Goal: Information Seeking & Learning: Learn about a topic

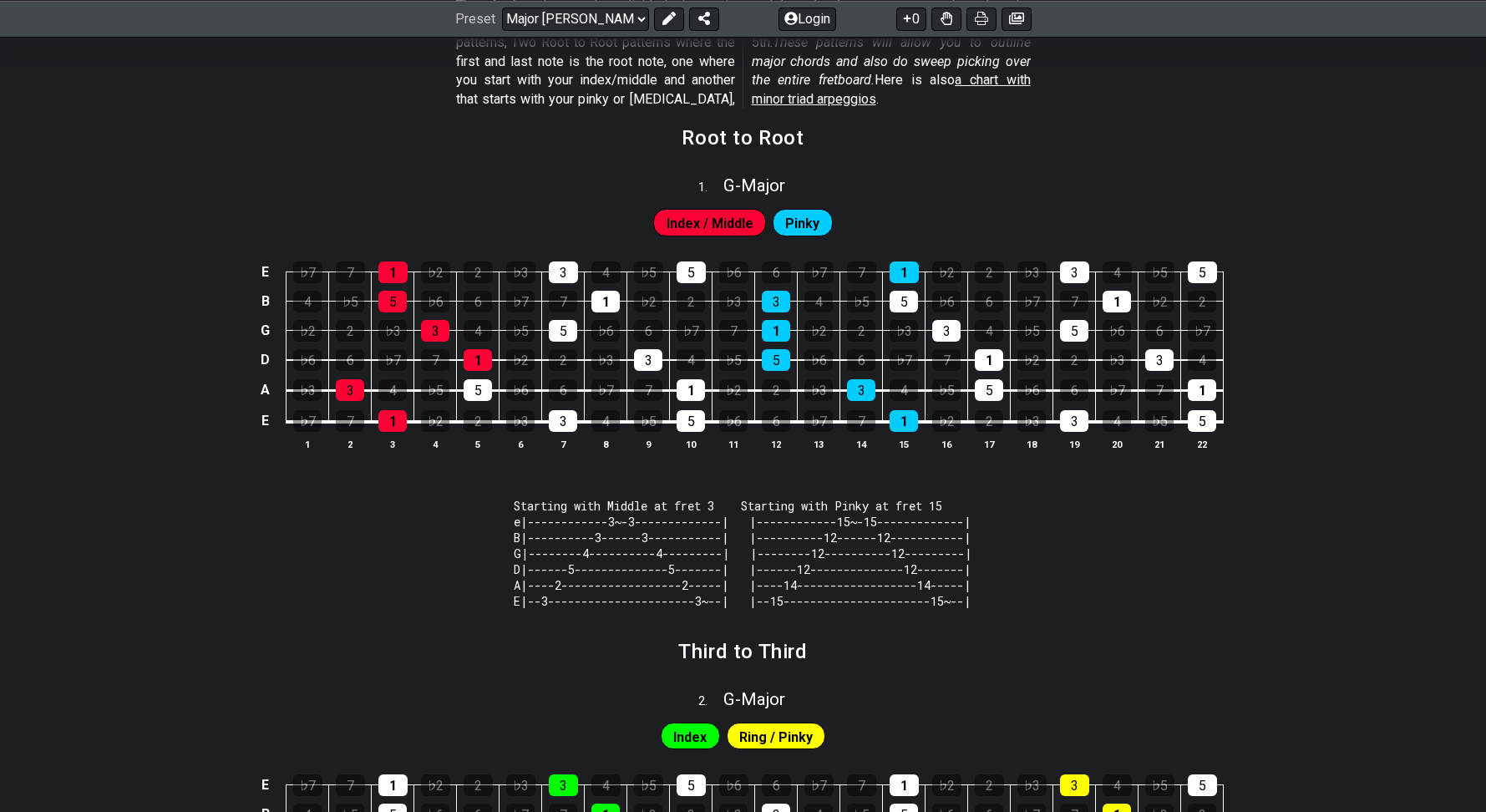
scroll to position [242, 0]
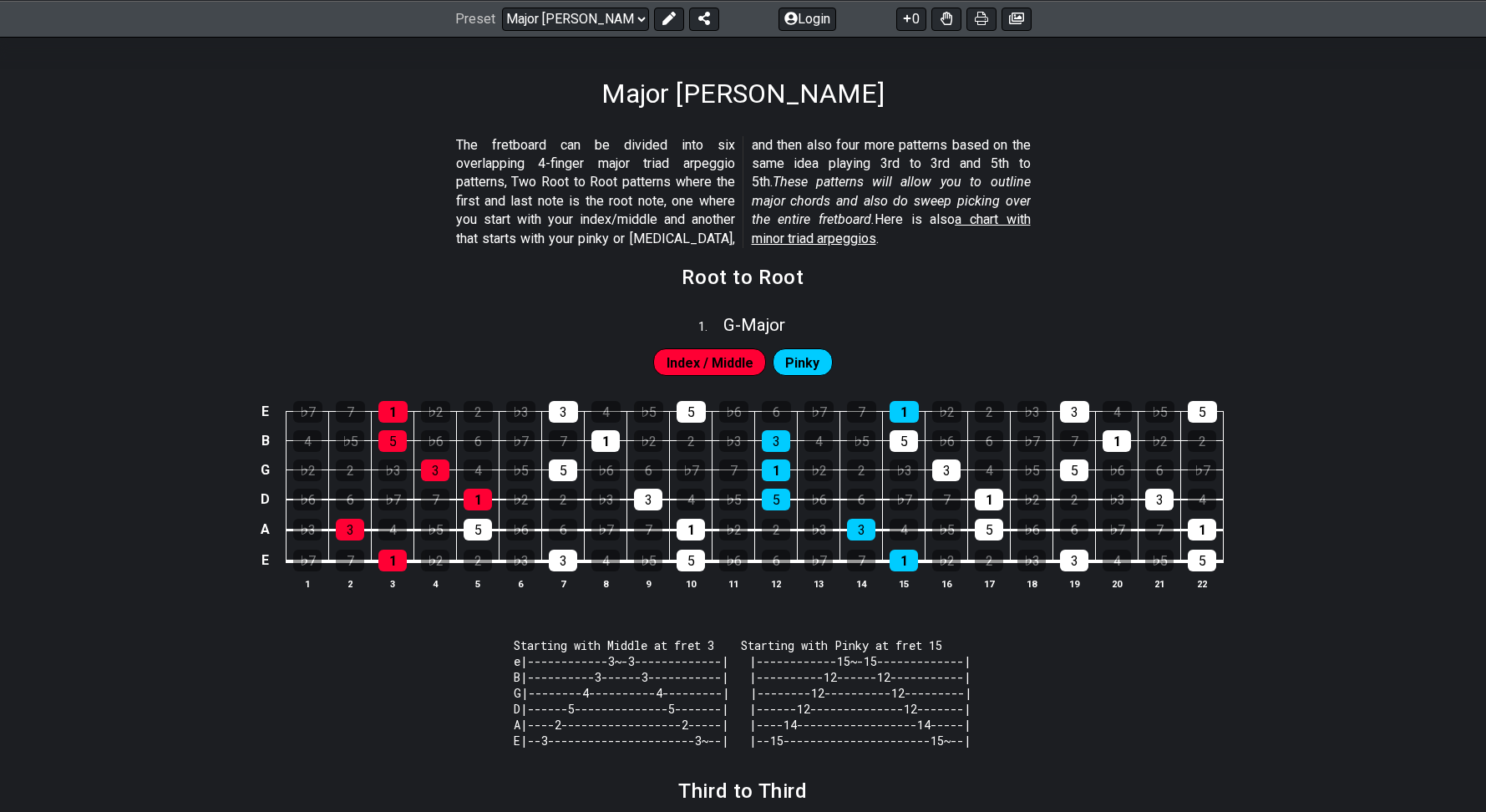
click at [574, 30] on div "Preset Welcome to #fretflip! Initial Preset Custom Preset Minor Pentatonic Majo…" at bounding box center [743, 18] width 1486 height 37
click at [571, 18] on select "Welcome to #fretflip! Initial Preset Custom Preset Minor Pentatonic Major Penta…" at bounding box center [575, 18] width 147 height 23
click at [502, 7] on select "Welcome to #fretflip! Initial Preset Custom Preset Minor Pentatonic Major Penta…" at bounding box center [575, 18] width 147 height 23
select select "/major-triad-arpeggios"
select select "A"
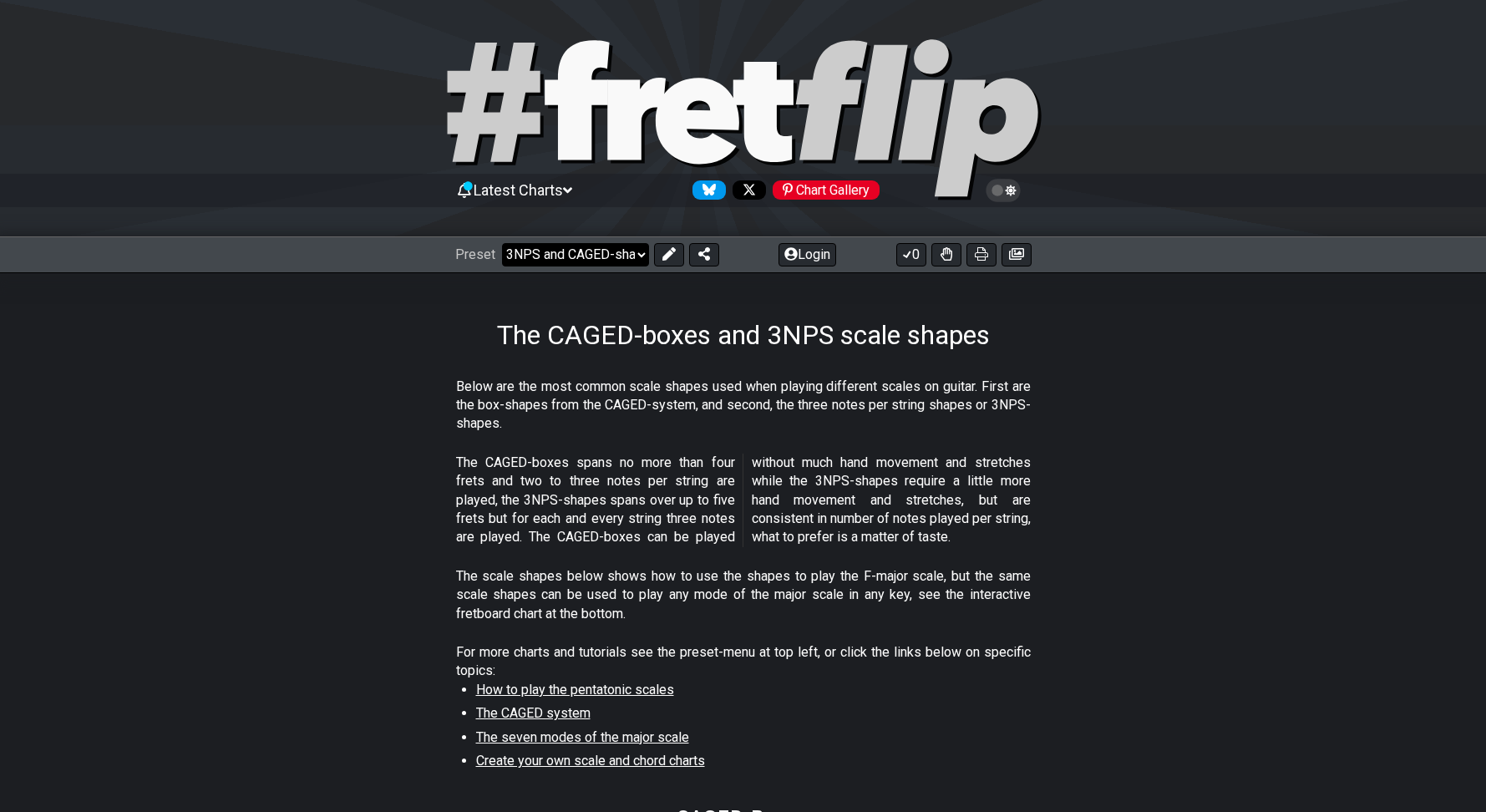
click at [558, 247] on select "Welcome to #fretflip! Initial Preset Custom Preset Minor Pentatonic Major Penta…" at bounding box center [575, 255] width 147 height 23
click at [502, 243] on select "Welcome to #fretflip! Initial Preset Custom Preset Minor Pentatonic Major Penta…" at bounding box center [575, 255] width 147 height 23
select select "/minor-pentatonic"
select select "C"
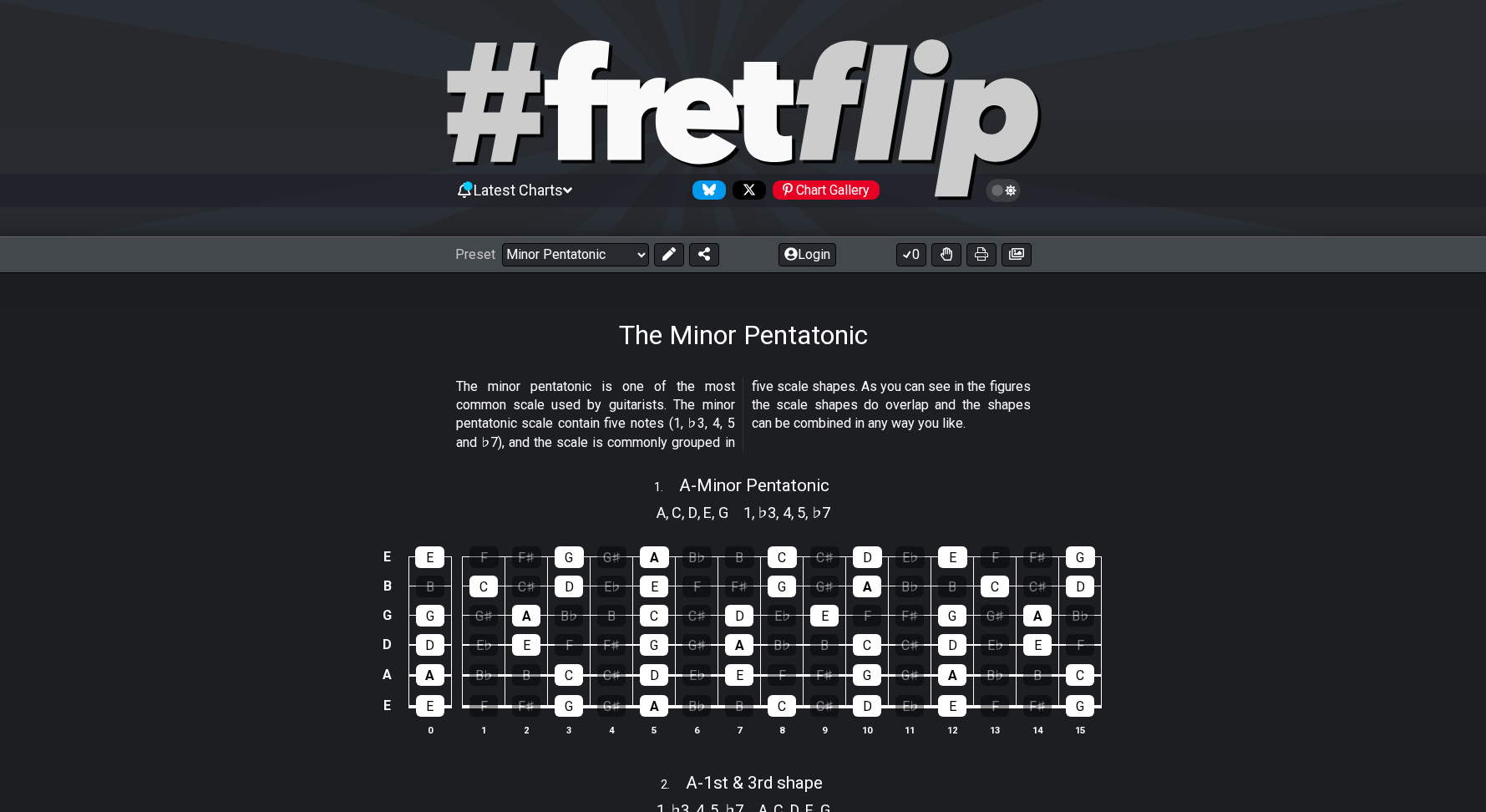
click at [529, 269] on div "Preset Welcome to #fretflip! Initial Preset Custom Preset Minor Pentatonic Majo…" at bounding box center [743, 255] width 1486 height 37
click at [539, 266] on select "Welcome to #fretflip! Initial Preset Custom Preset Minor Pentatonic Major Penta…" at bounding box center [575, 255] width 147 height 23
click at [502, 243] on select "Welcome to #fretflip! Initial Preset Custom Preset Minor Pentatonic Major Penta…" at bounding box center [575, 255] width 147 height 23
select select "/welcome"
select select "C"
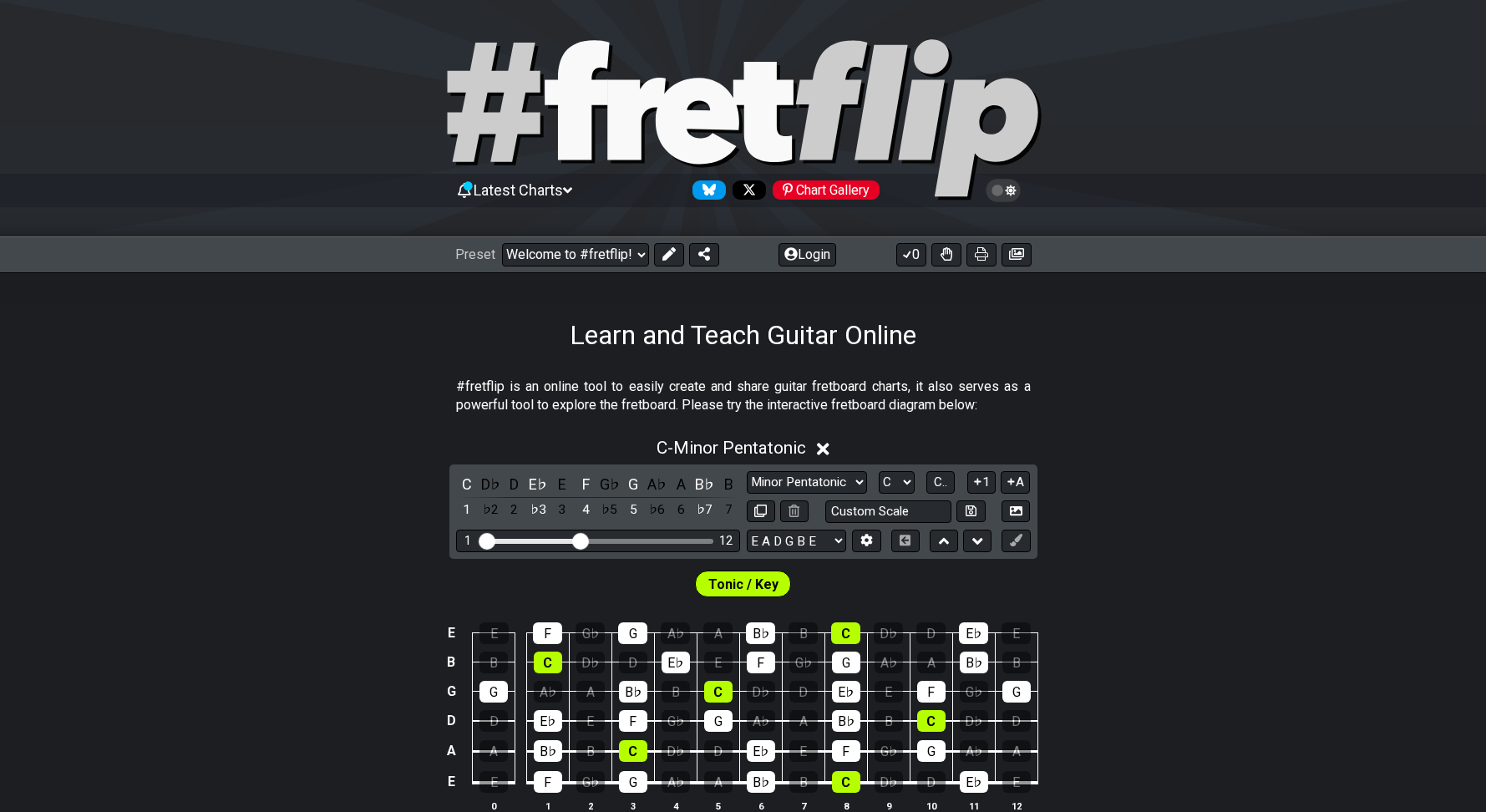
scroll to position [139, 0]
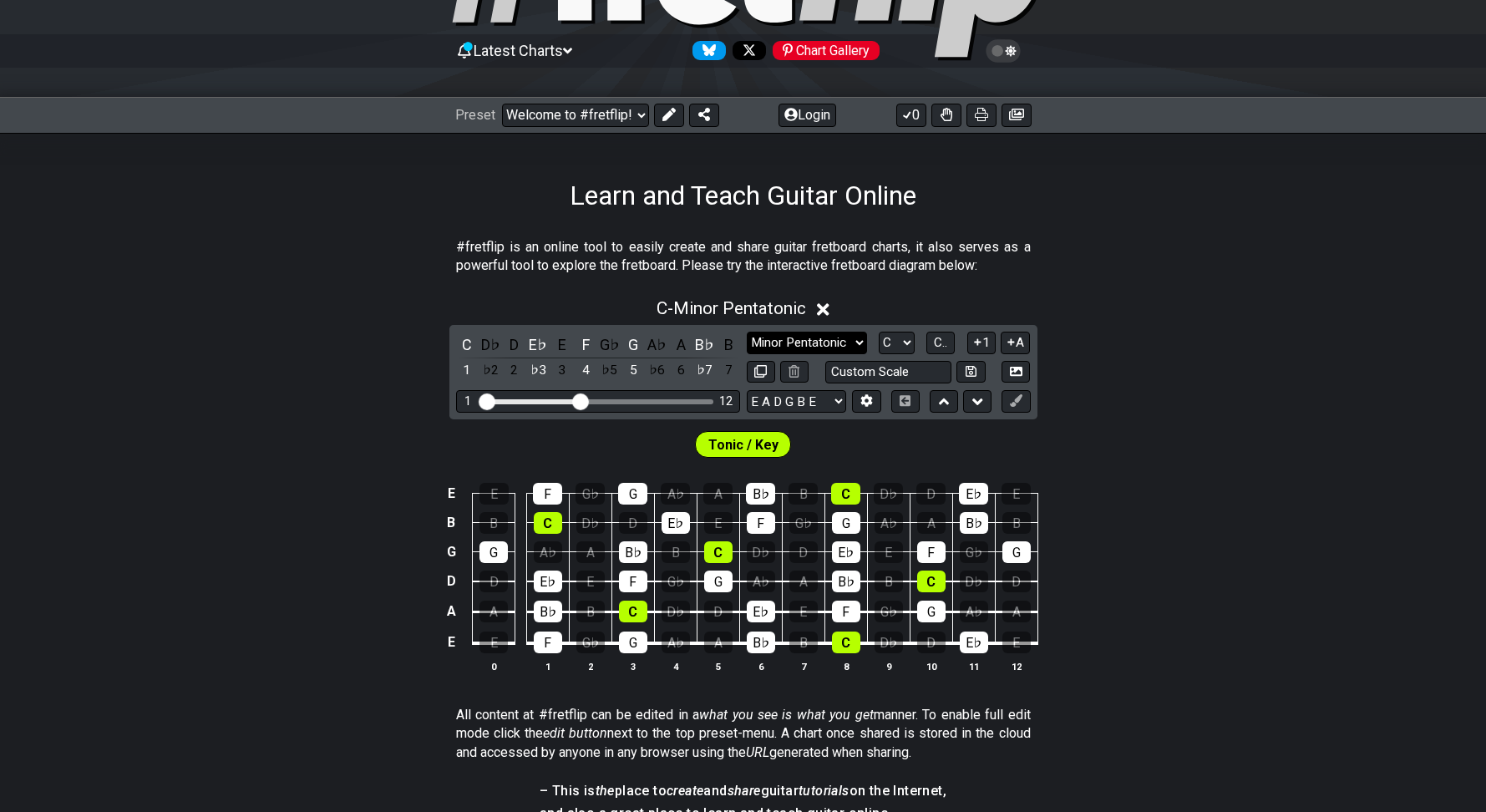
click at [790, 332] on select "Minor Pentatonic Click to edit Minor Pentatonic Major Pentatonic Minor Blues Ma…" at bounding box center [806, 342] width 120 height 23
click at [747, 331] on select "Minor Pentatonic Click to edit Minor Pentatonic Major Pentatonic Minor Blues Ma…" at bounding box center [806, 342] width 120 height 23
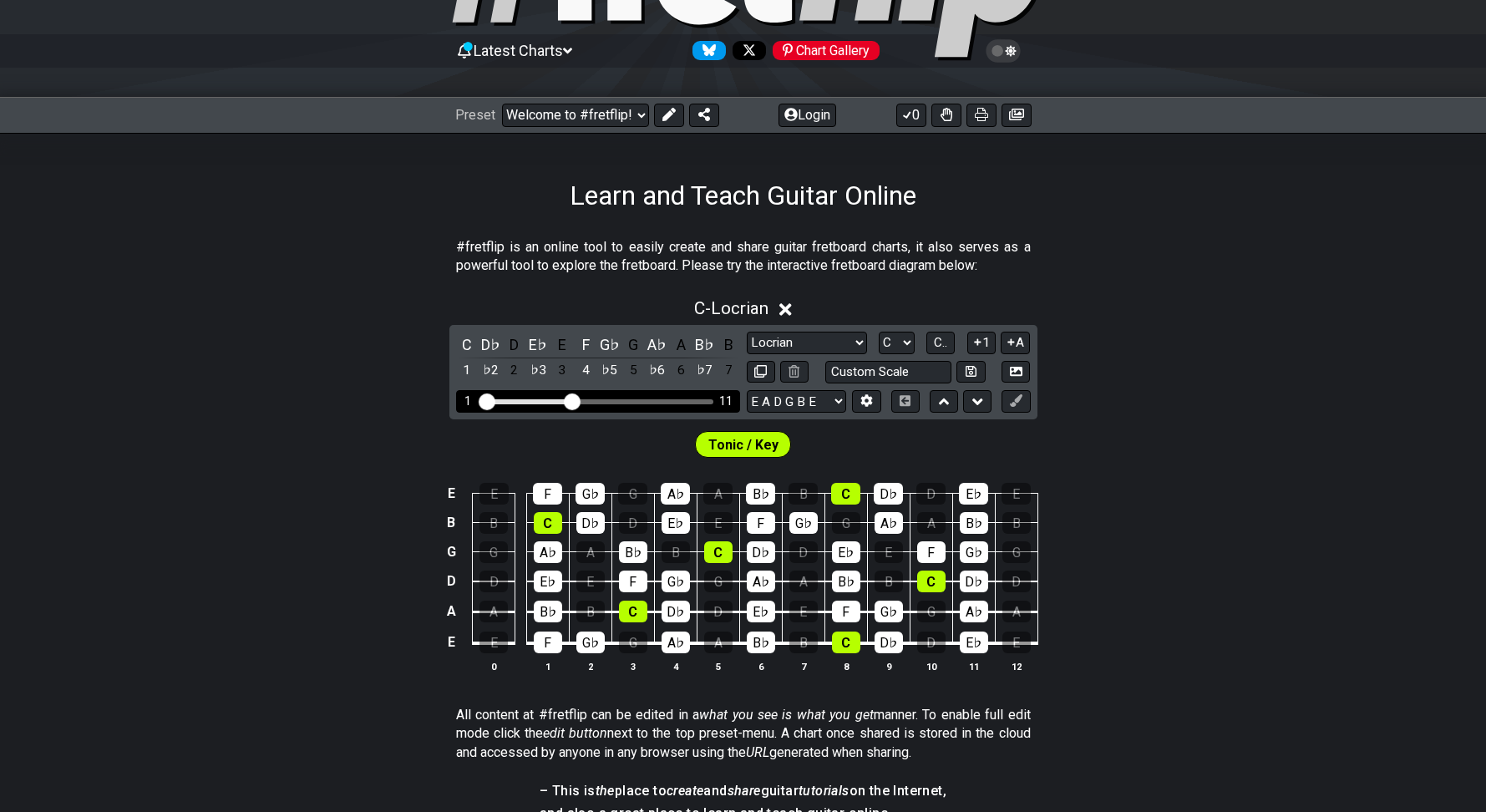
drag, startPoint x: 576, startPoint y: 400, endPoint x: 576, endPoint y: 410, distance: 10.0
click at [576, 400] on input "Visible fret range" at bounding box center [597, 400] width 237 height 0
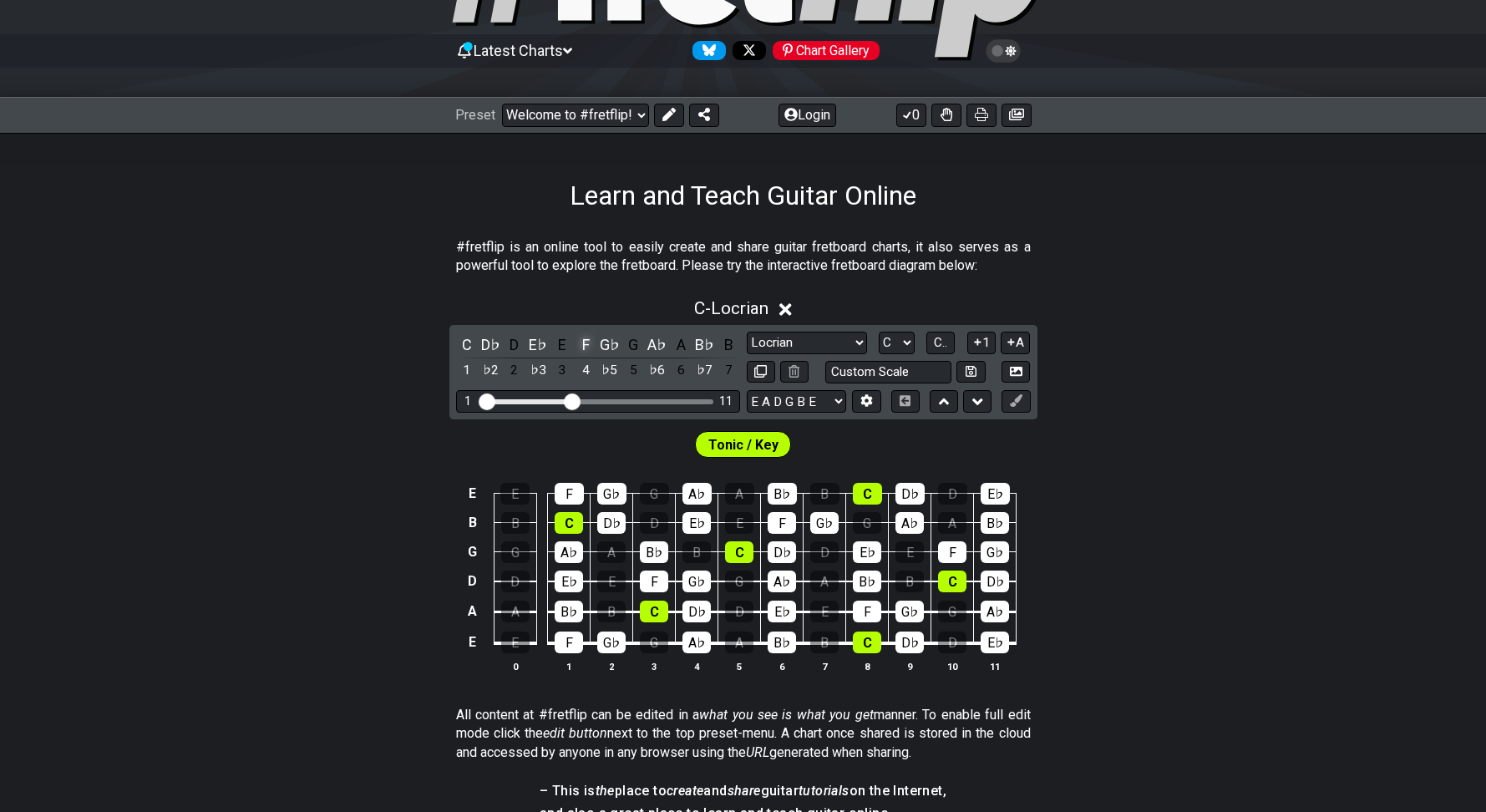
click at [596, 349] on div "F" at bounding box center [586, 344] width 22 height 23
click at [590, 348] on div "F" at bounding box center [586, 344] width 22 height 23
click at [597, 347] on div "C D♭ D E♭ E F G♭ G A♭ A B♭ B 1 ♭2 2 ♭3 3 4 ♭5 5 ♭6 6 ♭7 7" at bounding box center [598, 357] width 284 height 49
click at [610, 347] on div "G♭" at bounding box center [610, 344] width 22 height 23
click at [612, 347] on div "F♯" at bounding box center [610, 344] width 22 height 23
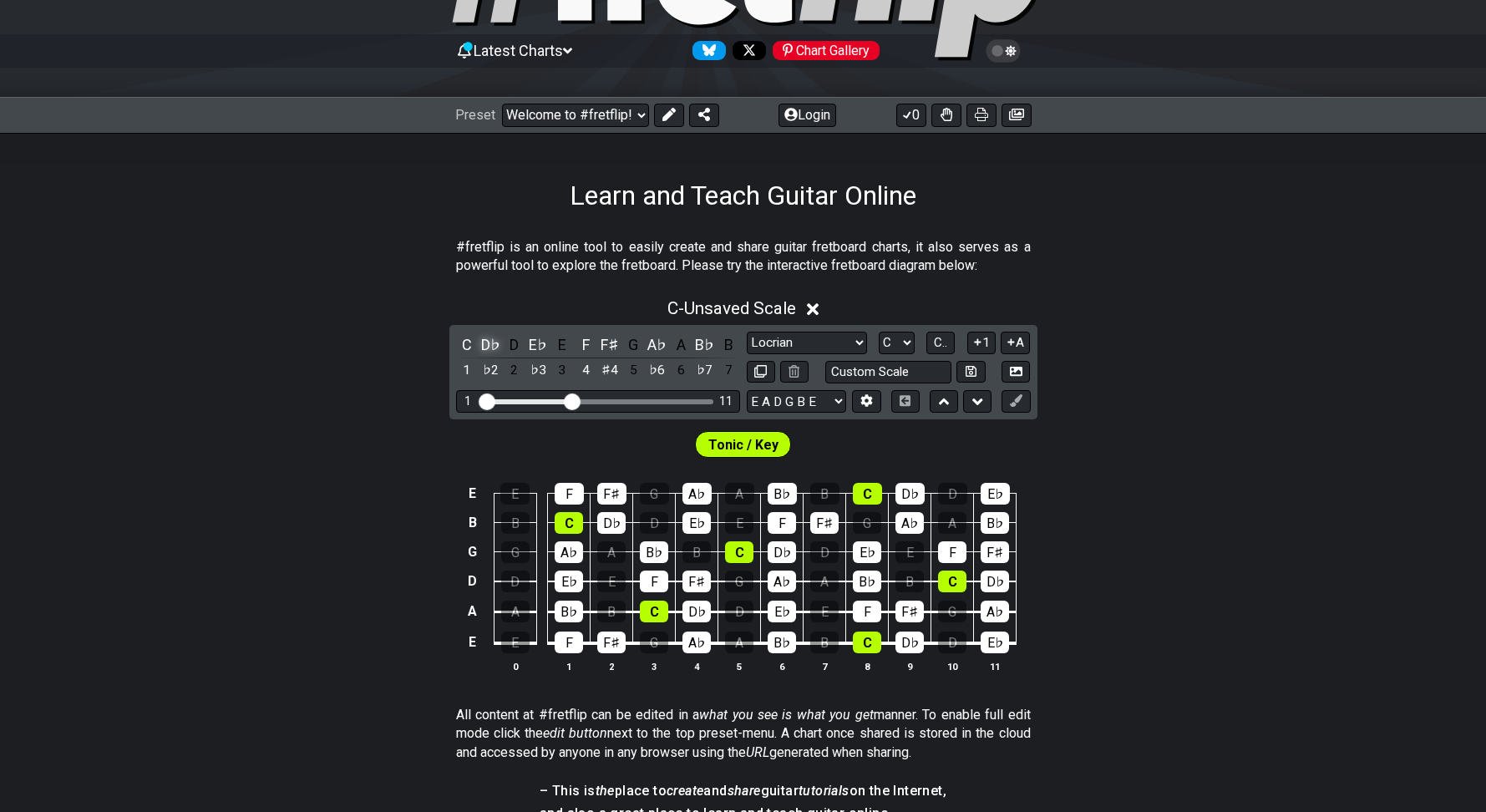
click at [489, 345] on div "D♭" at bounding box center [490, 344] width 22 height 23
click at [540, 342] on div "E♭" at bounding box center [538, 344] width 22 height 23
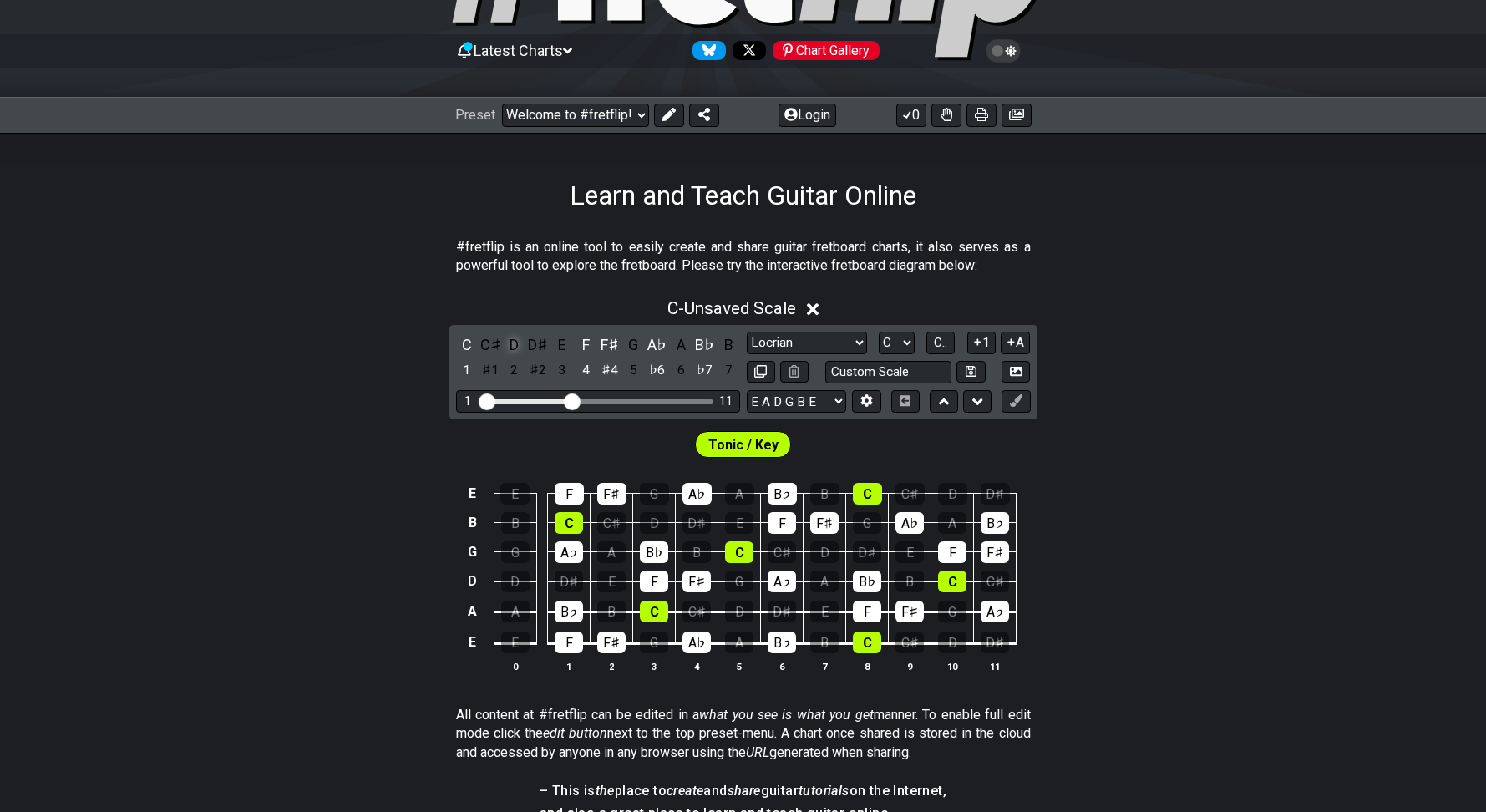
click at [521, 347] on div "D" at bounding box center [514, 344] width 22 height 23
click at [590, 348] on div "F" at bounding box center [586, 344] width 22 height 23
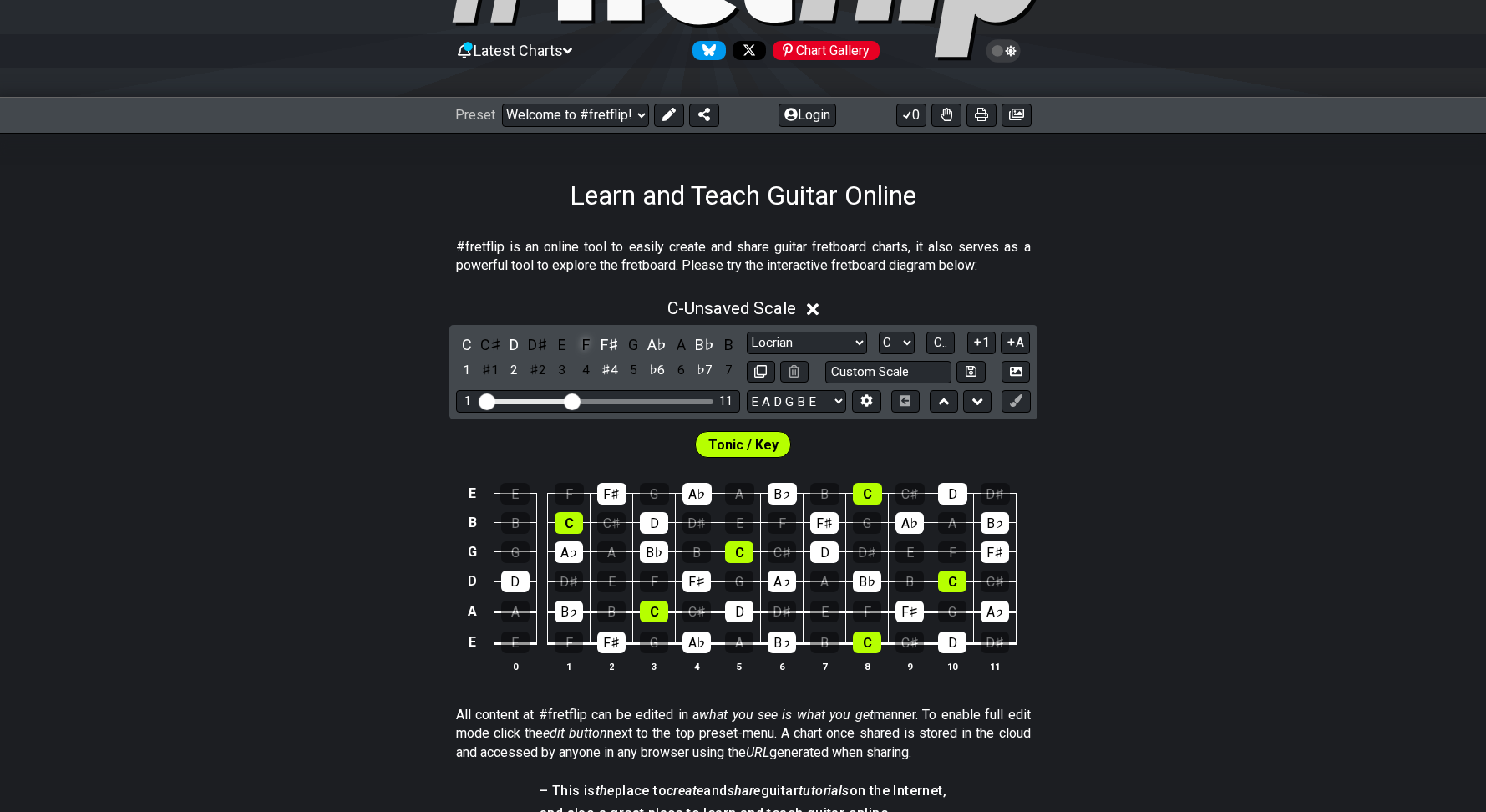
click at [579, 348] on div "F" at bounding box center [586, 344] width 22 height 23
click at [555, 345] on div "E" at bounding box center [562, 344] width 22 height 23
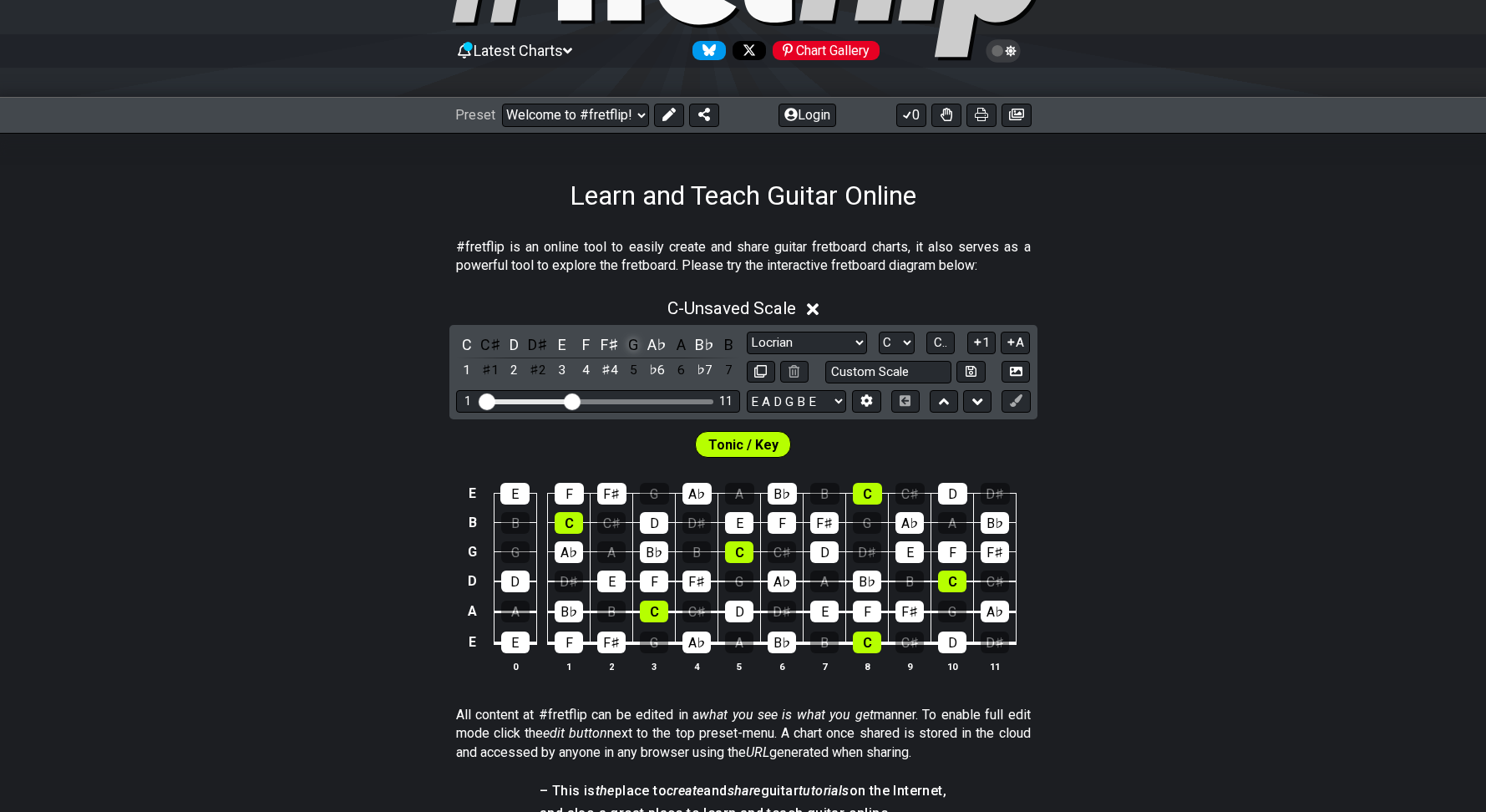
click at [627, 341] on div "G" at bounding box center [634, 344] width 22 height 23
click at [676, 344] on div "A" at bounding box center [680, 344] width 22 height 23
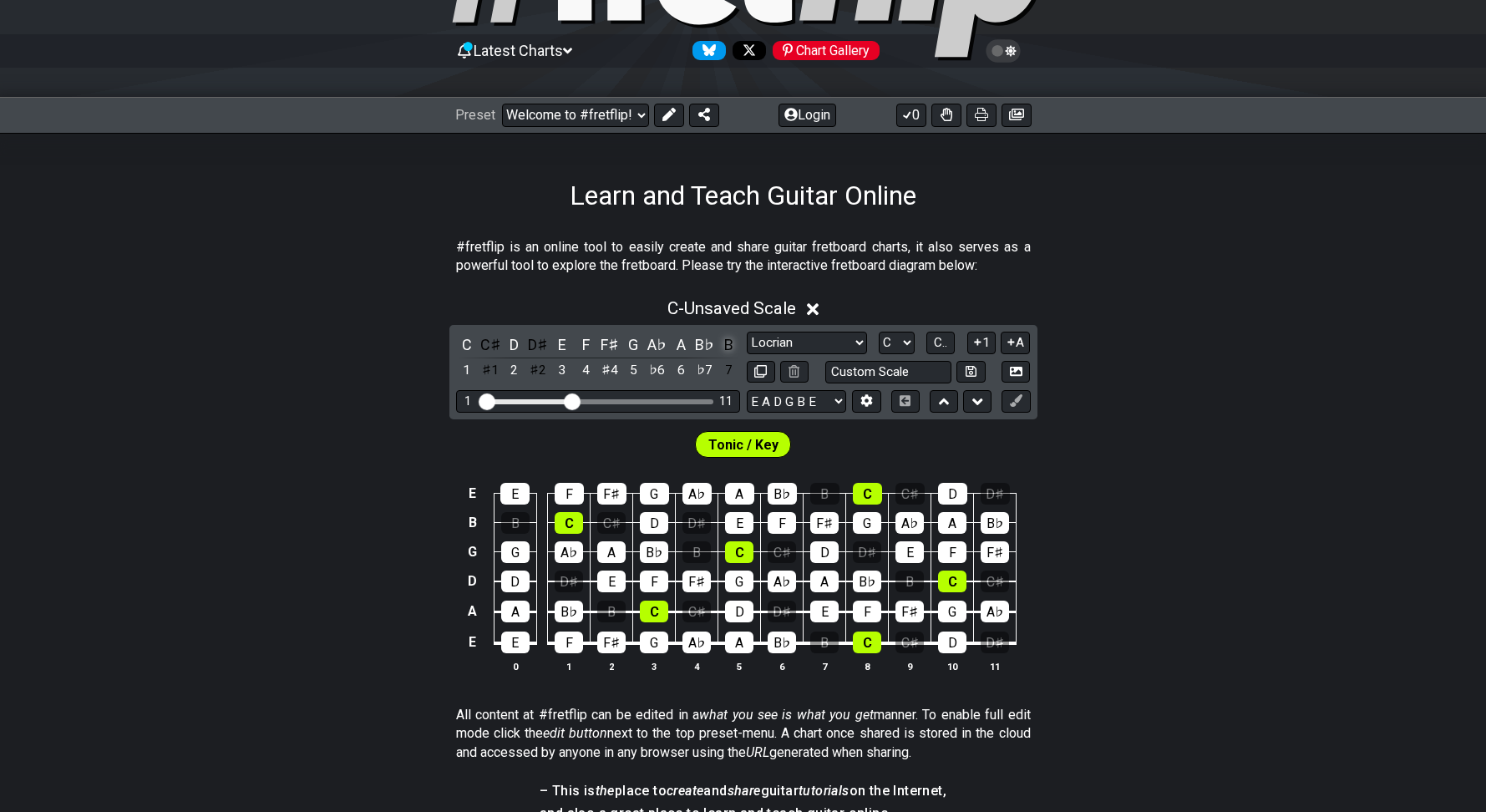
click at [719, 344] on div "B" at bounding box center [728, 344] width 22 height 23
click at [698, 346] on div "B♭" at bounding box center [705, 344] width 22 height 23
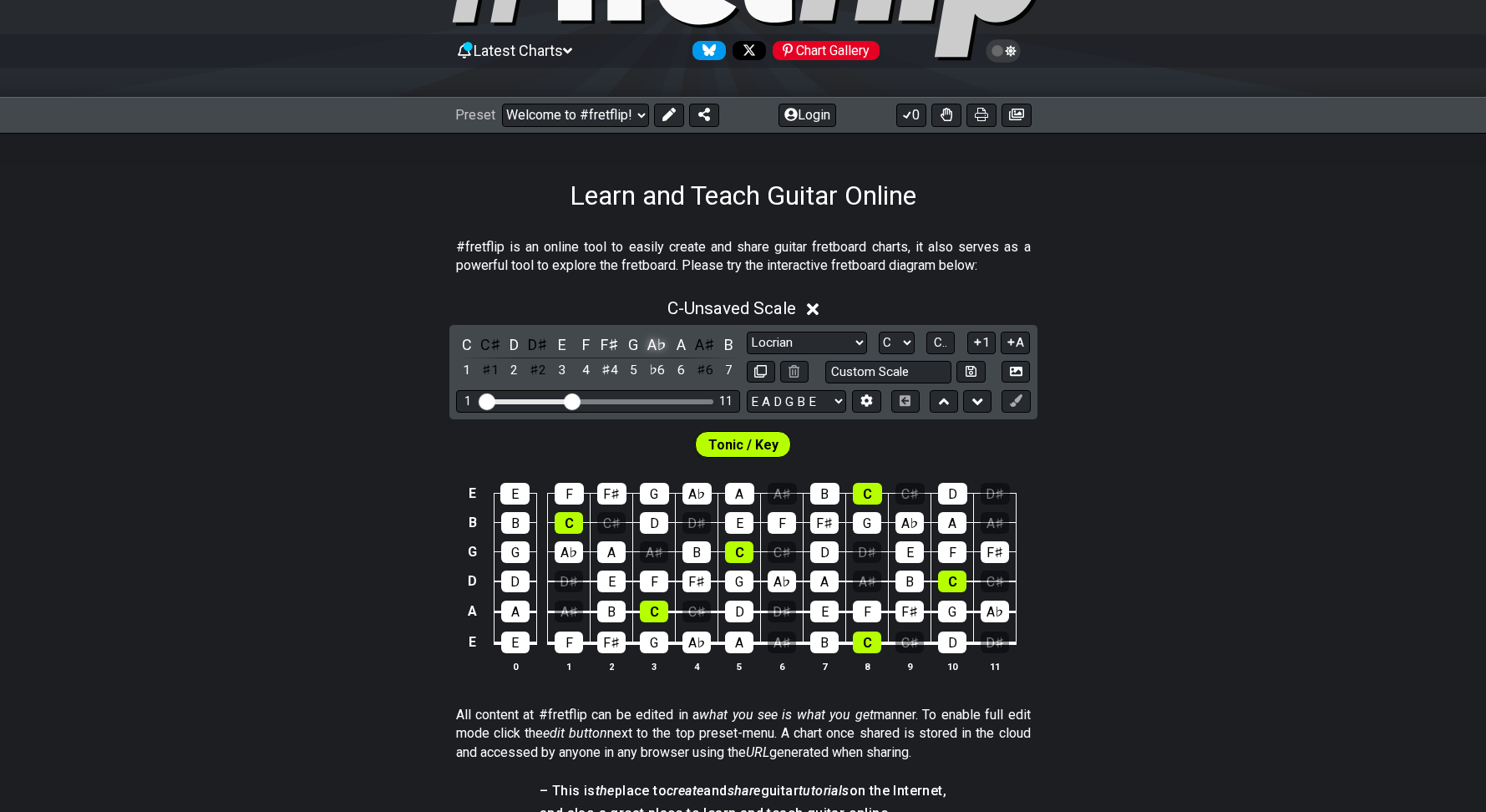
click at [660, 346] on div "A♭" at bounding box center [658, 344] width 22 height 23
click at [610, 351] on div "F♯" at bounding box center [610, 344] width 22 height 23
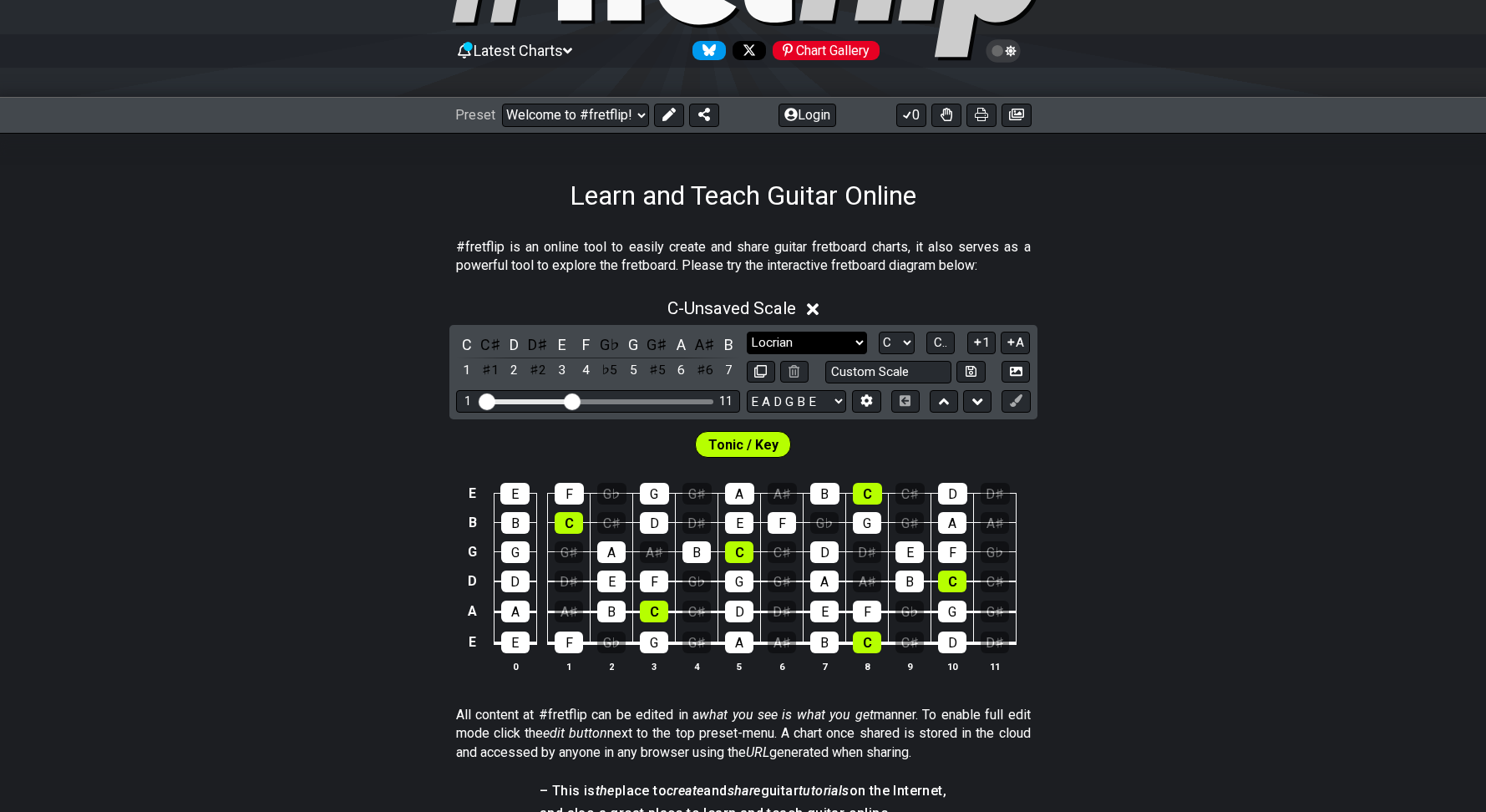
click at [852, 344] on select "Minor Pentatonic Click to edit Minor Pentatonic Major Pentatonic Minor Blues Ma…" at bounding box center [806, 342] width 120 height 23
click at [747, 331] on select "Minor Pentatonic Click to edit Minor Pentatonic Major Pentatonic Minor Blues Ma…" at bounding box center [806, 342] width 120 height 23
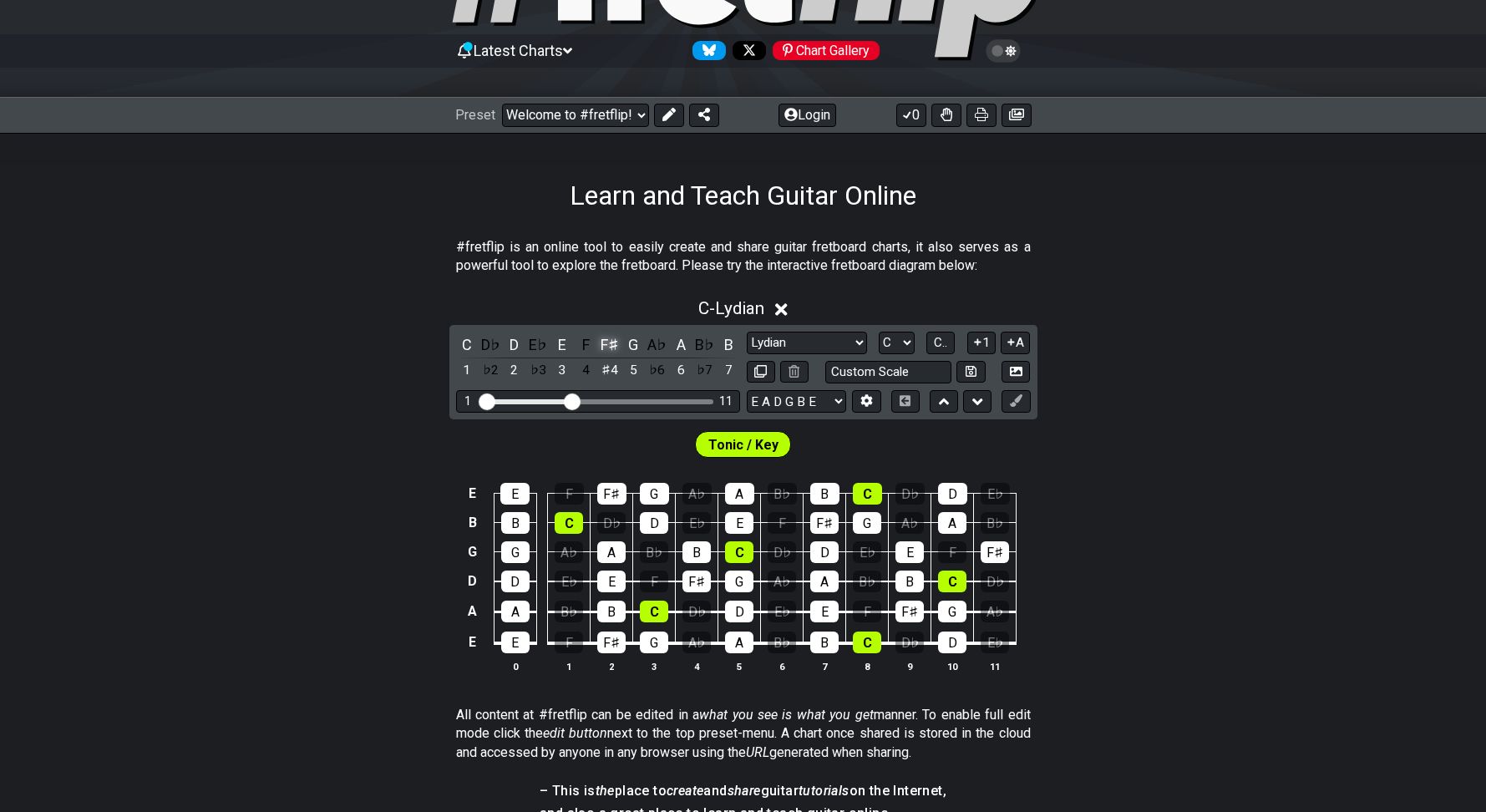
click at [602, 348] on div "F♯" at bounding box center [610, 344] width 22 height 23
click at [589, 346] on div "F" at bounding box center [586, 344] width 22 height 23
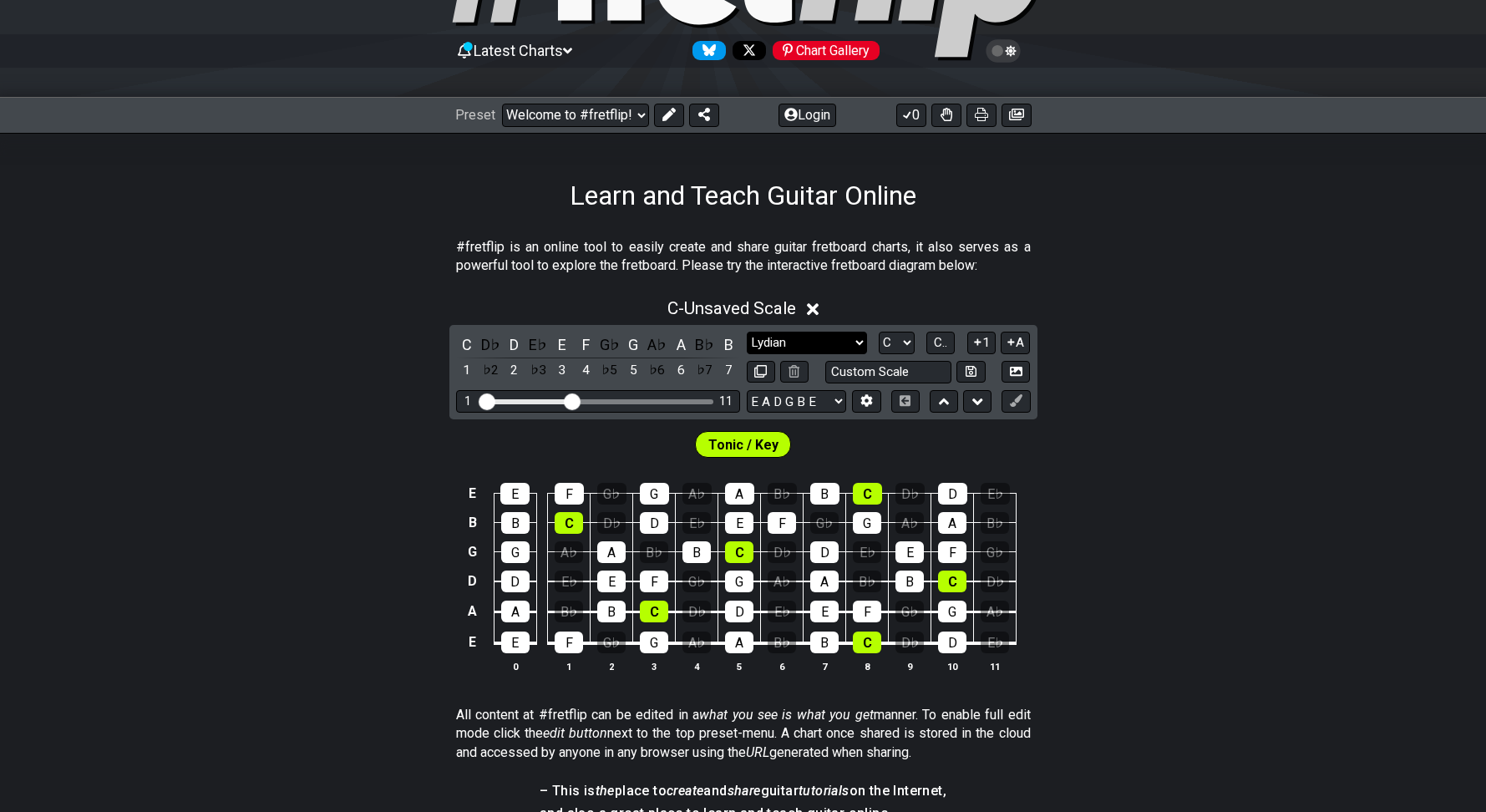
click at [779, 346] on select "Minor Pentatonic Click to edit Minor Pentatonic Major Pentatonic Minor Blues Ma…" at bounding box center [806, 342] width 120 height 23
select select "Phrygian"
click at [747, 331] on select "Minor Pentatonic Click to edit Minor Pentatonic Major Pentatonic Minor Blues Ma…" at bounding box center [806, 342] width 120 height 23
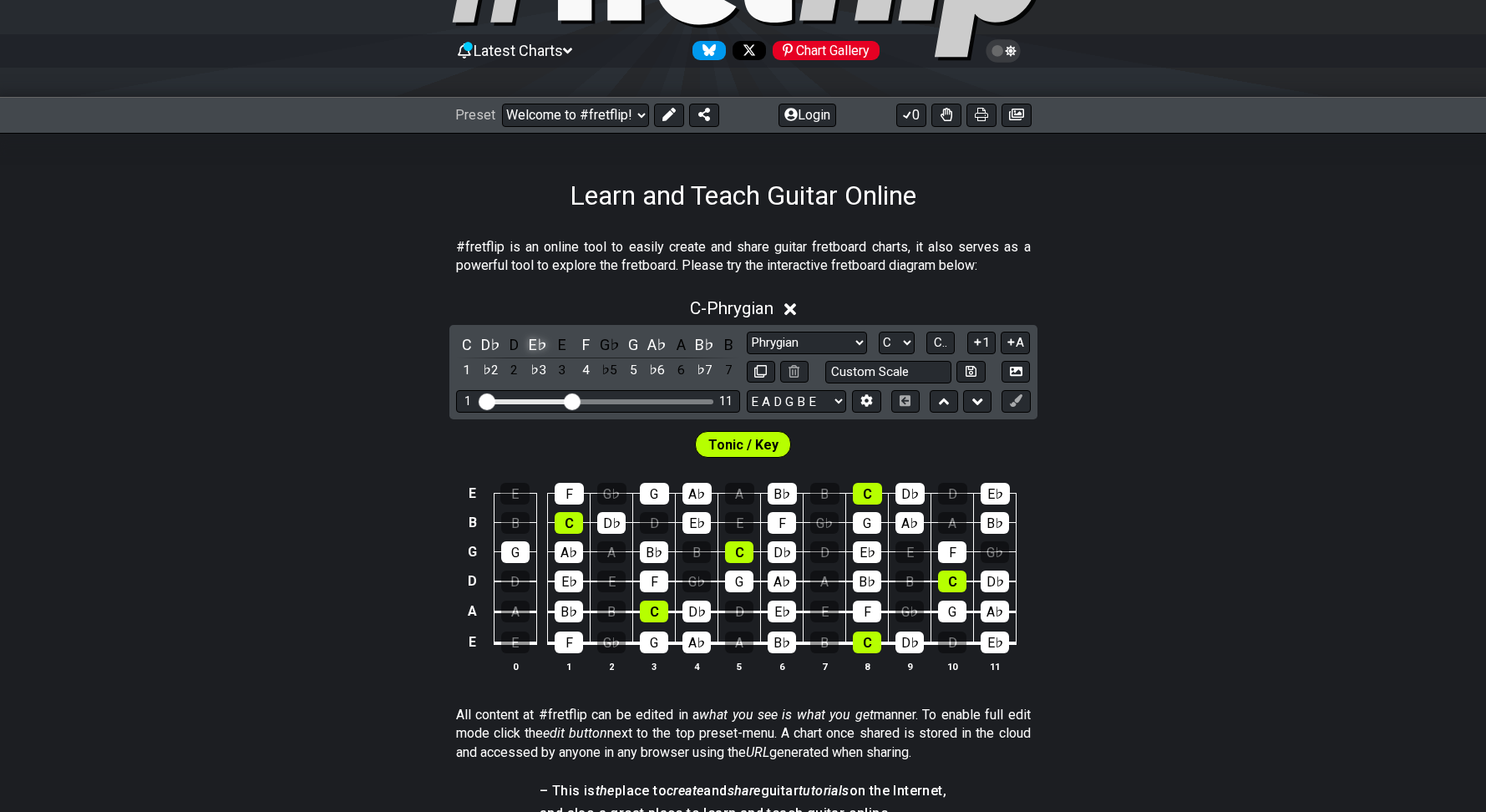
click at [542, 349] on div "E♭" at bounding box center [538, 344] width 22 height 23
click at [556, 346] on div "E" at bounding box center [562, 344] width 22 height 23
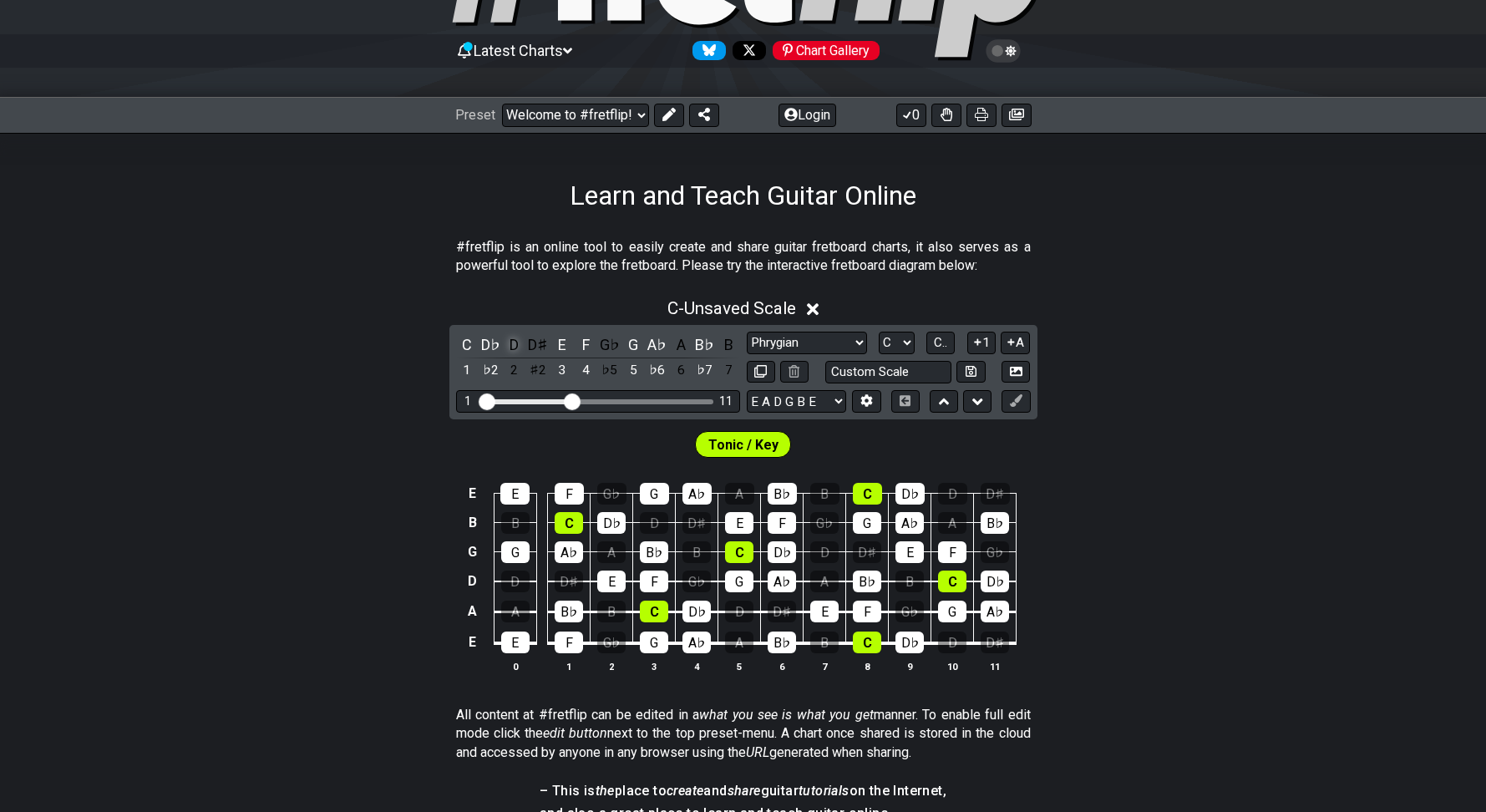
click at [519, 346] on div "D" at bounding box center [514, 344] width 22 height 23
click at [661, 346] on div "A♭" at bounding box center [658, 344] width 22 height 23
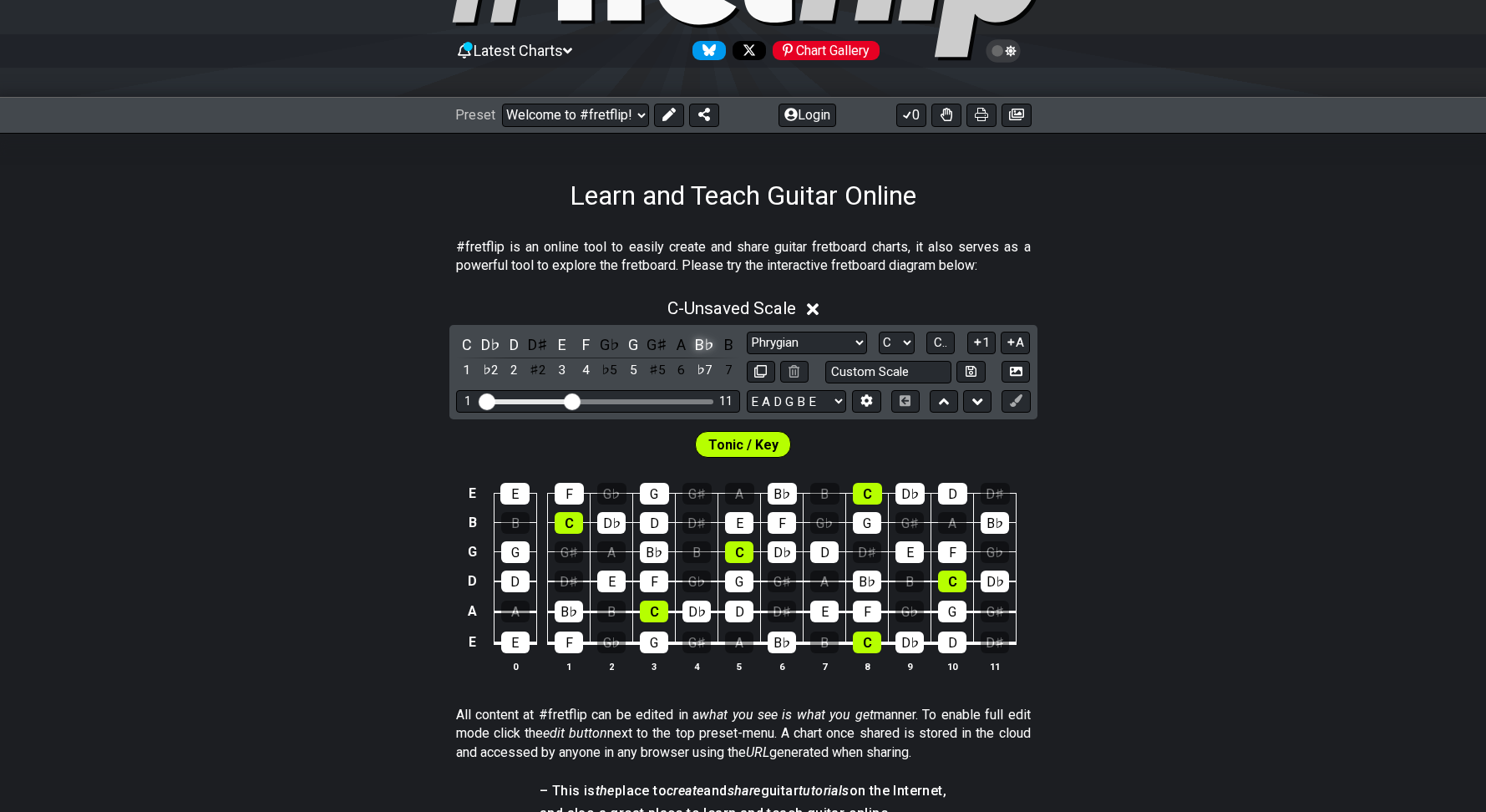
click at [696, 346] on div "B♭" at bounding box center [705, 344] width 22 height 23
click at [685, 346] on div "A" at bounding box center [680, 344] width 22 height 23
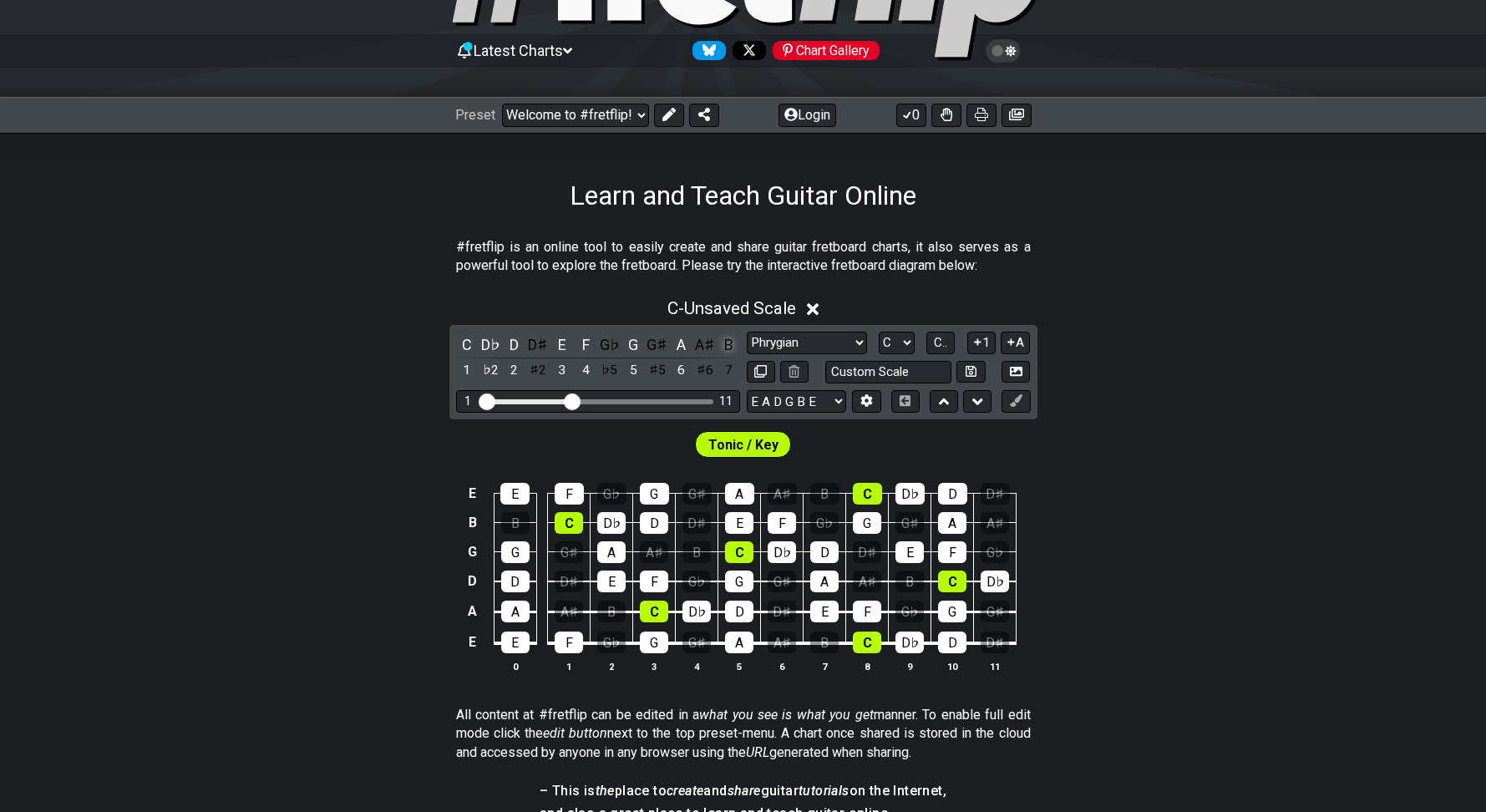
click at [731, 346] on div "B" at bounding box center [728, 344] width 22 height 23
click at [638, 123] on select "Welcome to #fretflip! Initial Preset Custom Preset Minor Pentatonic Major Penta…" at bounding box center [575, 115] width 147 height 23
click at [502, 103] on select "Welcome to #fretflip! Initial Preset Custom Preset Minor Pentatonic Major Penta…" at bounding box center [575, 115] width 147 height 23
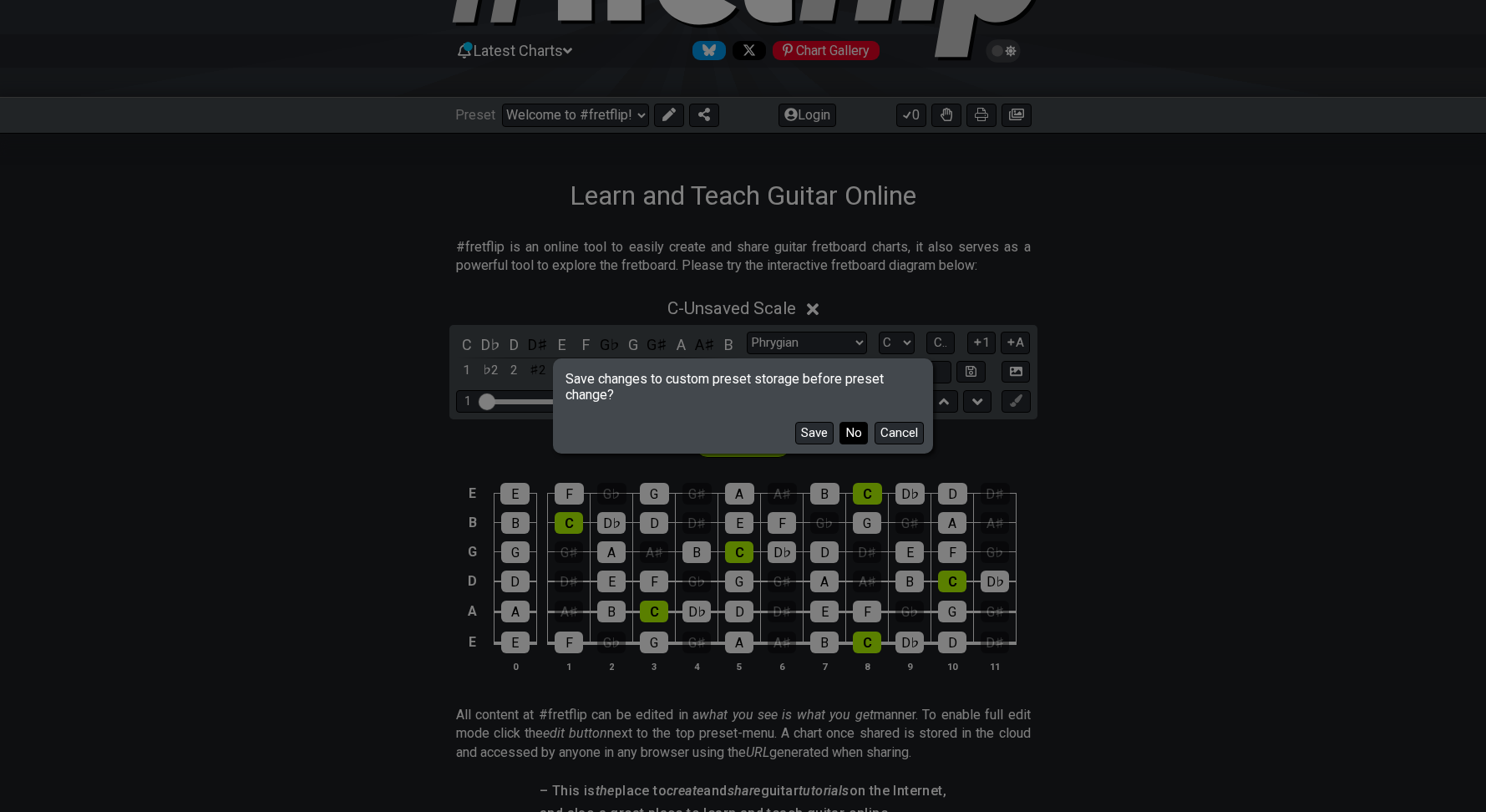
click at [842, 435] on button "No" at bounding box center [854, 433] width 29 height 23
select select "/movable-7th-chords"
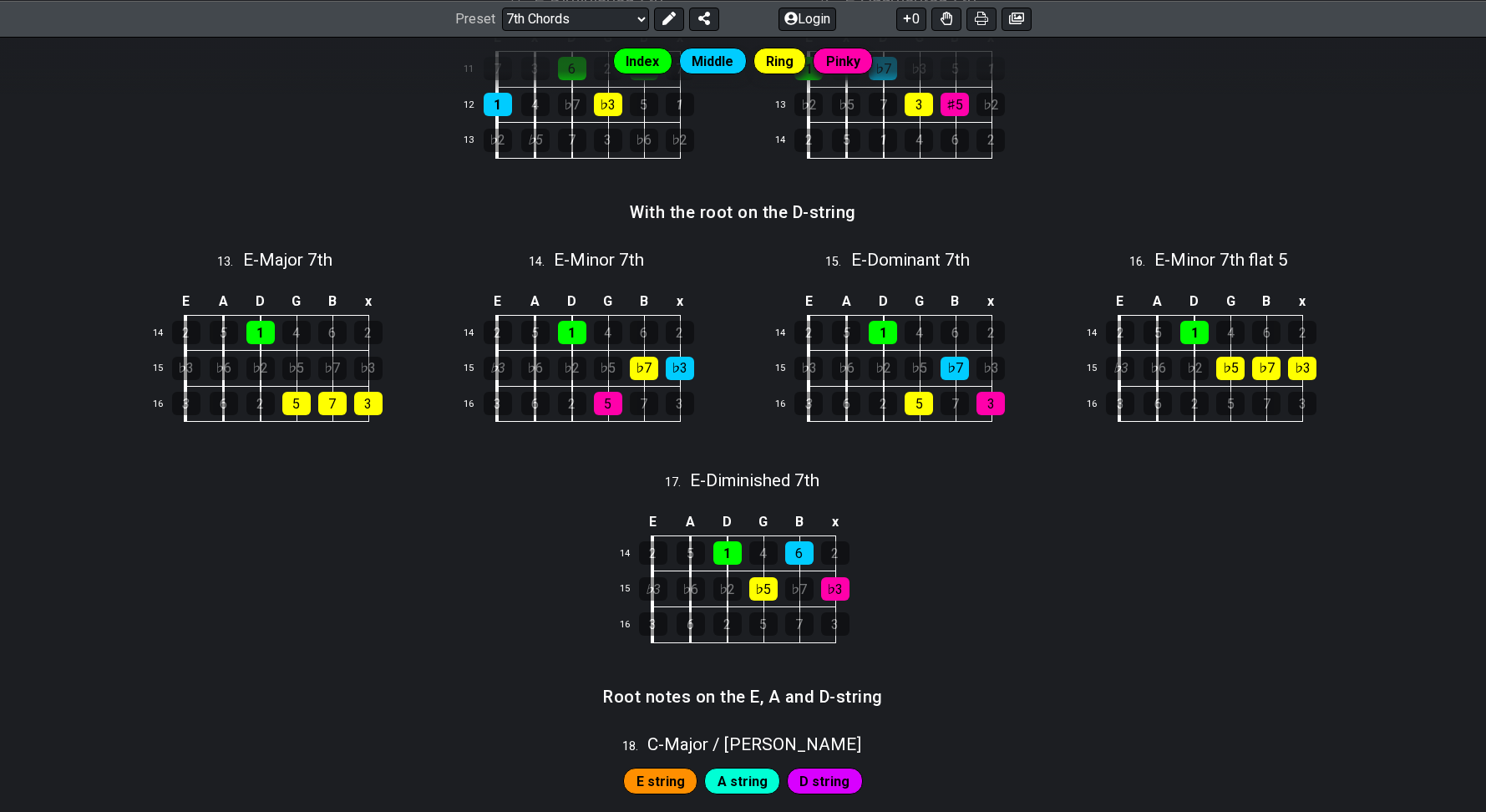
scroll to position [1809, 0]
